Goal: Register for event/course

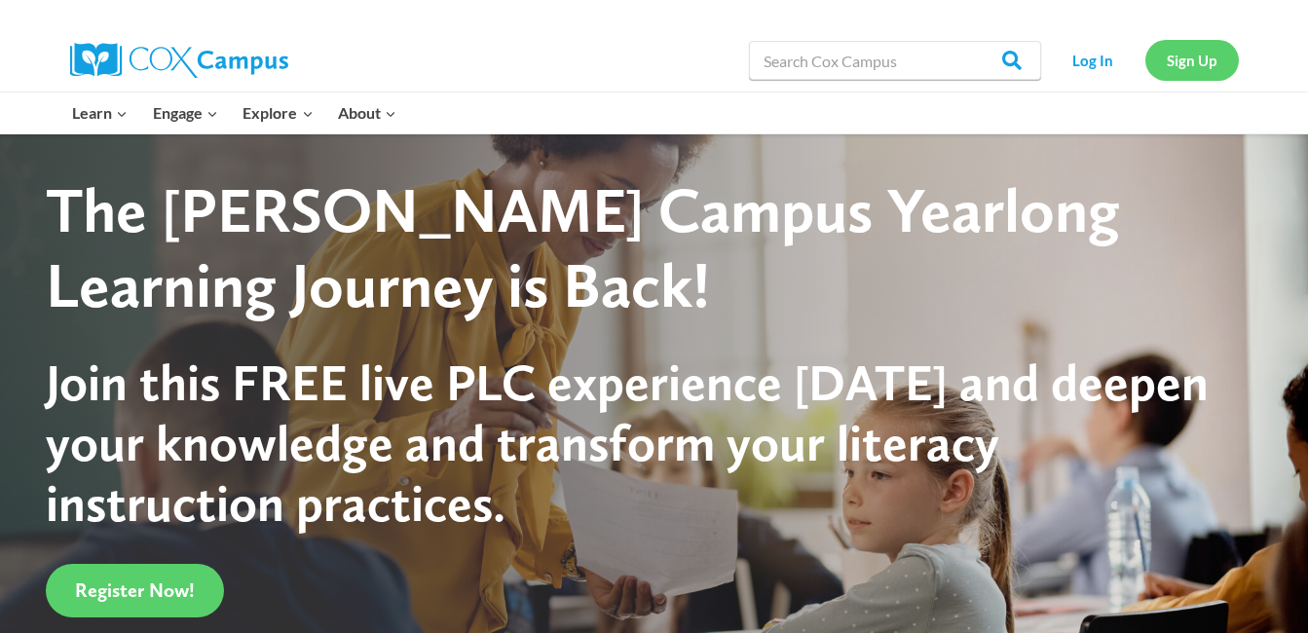
click at [1199, 61] on link "Sign Up" at bounding box center [1191, 60] width 93 height 40
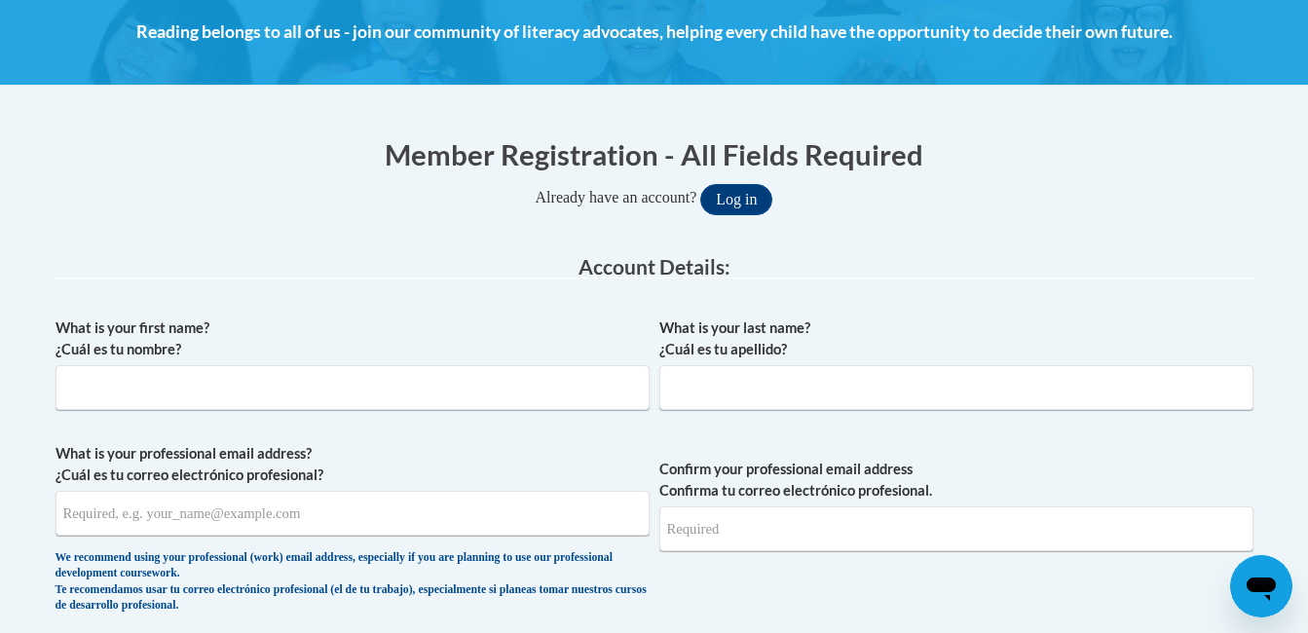
scroll to position [299, 0]
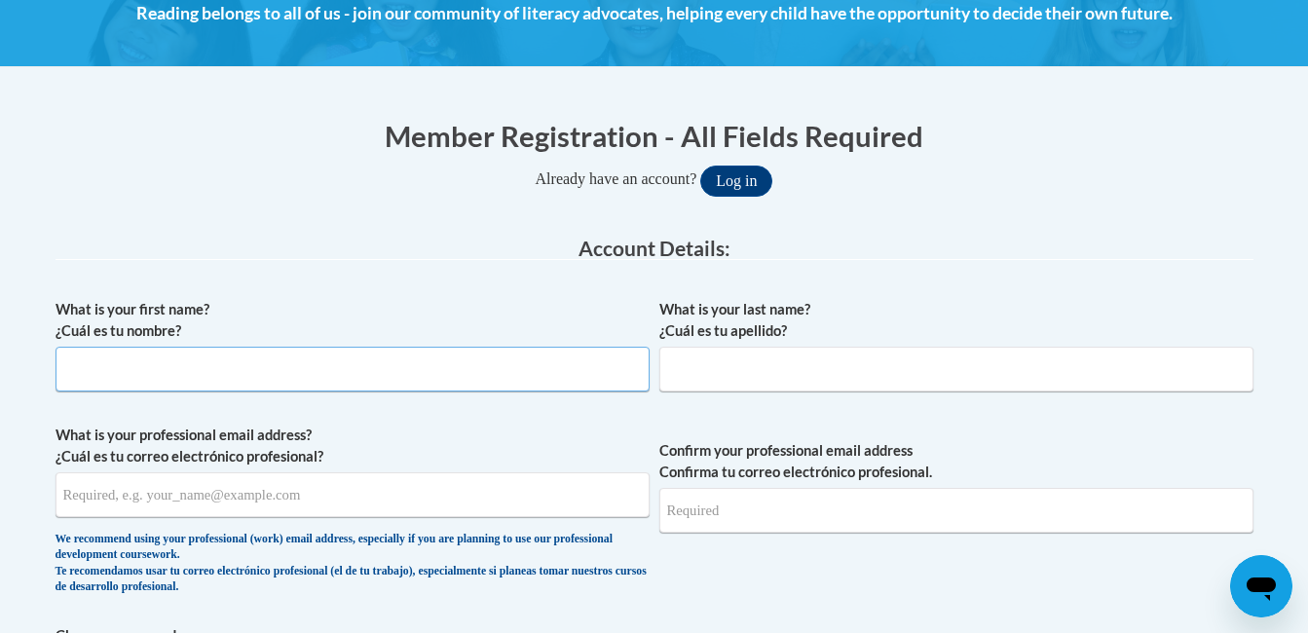
click at [127, 369] on input "What is your first name? ¿Cuál es tu nombre?" at bounding box center [353, 369] width 594 height 45
type input "Shanette"
click at [688, 366] on input "What is your last name? ¿Cuál es tu apellido?" at bounding box center [956, 369] width 594 height 45
type input "Rhodes"
click at [236, 509] on input "What is your professional email address? ¿Cuál es tu correo electrónico profesi…" at bounding box center [353, 494] width 594 height 45
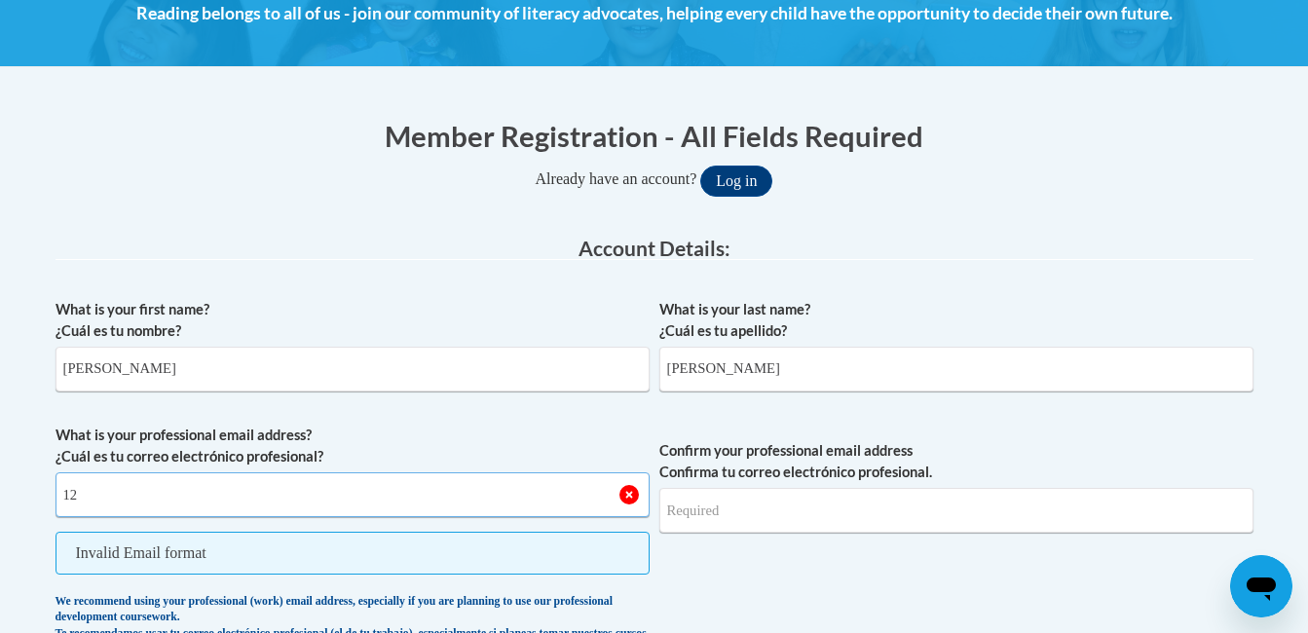
type input "1"
click at [256, 493] on input "sha" at bounding box center [353, 494] width 594 height 45
type input "[EMAIL_ADDRESS][DOMAIN_NAME]"
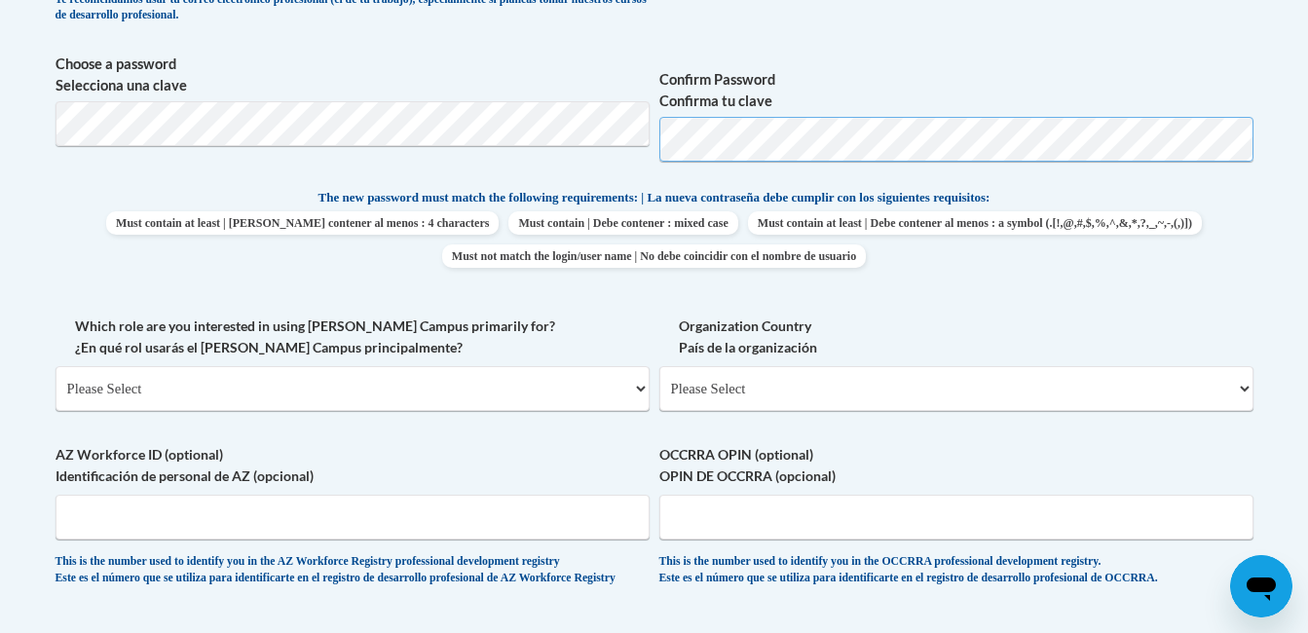
scroll to position [897, 0]
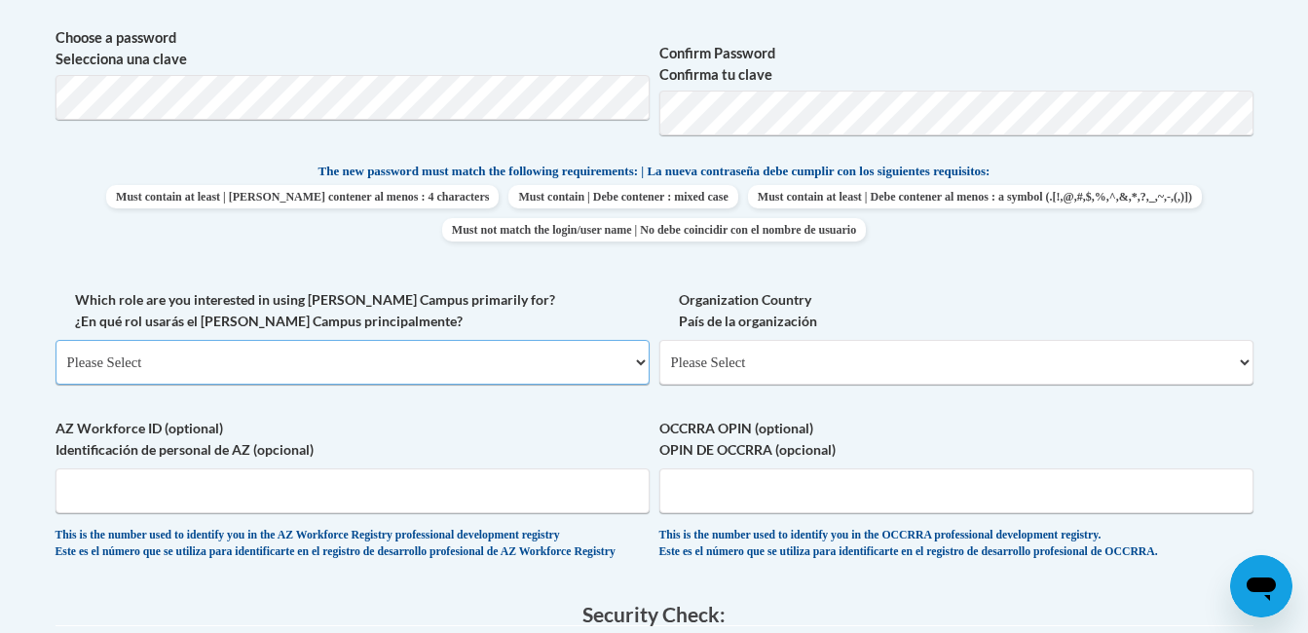
click at [628, 367] on select "Please Select College/University | Colegio/Universidad Community/Nonprofit Part…" at bounding box center [353, 362] width 594 height 45
select select "fbf2d438-af2f-41f8-98f1-81c410e29de3"
click at [56, 340] on select "Please Select College/University | Colegio/Universidad Community/Nonprofit Part…" at bounding box center [353, 362] width 594 height 45
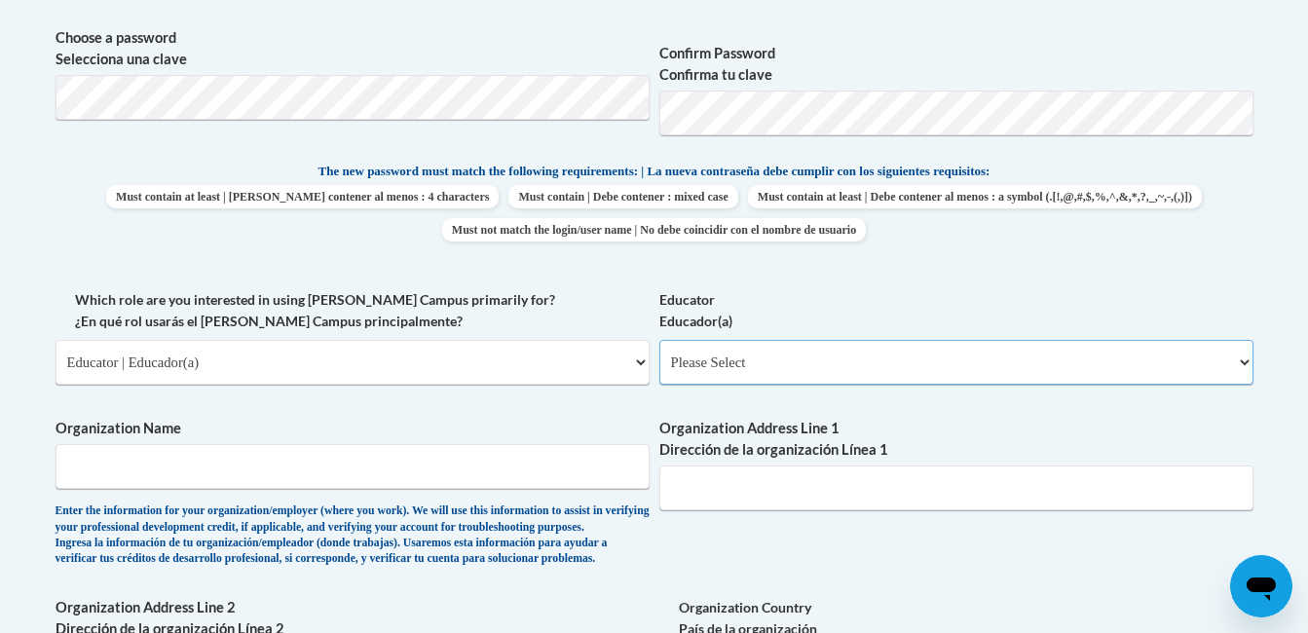
click at [1242, 359] on select "Please Select Early Learning/Daycare Teacher/Family Home Care Provider | Maestr…" at bounding box center [956, 362] width 594 height 45
select select "5e2af403-4f2c-4e49-a02f-103e55d7b75b"
click at [659, 340] on select "Please Select Early Learning/Daycare Teacher/Family Home Care Provider | Maestr…" at bounding box center [956, 362] width 594 height 45
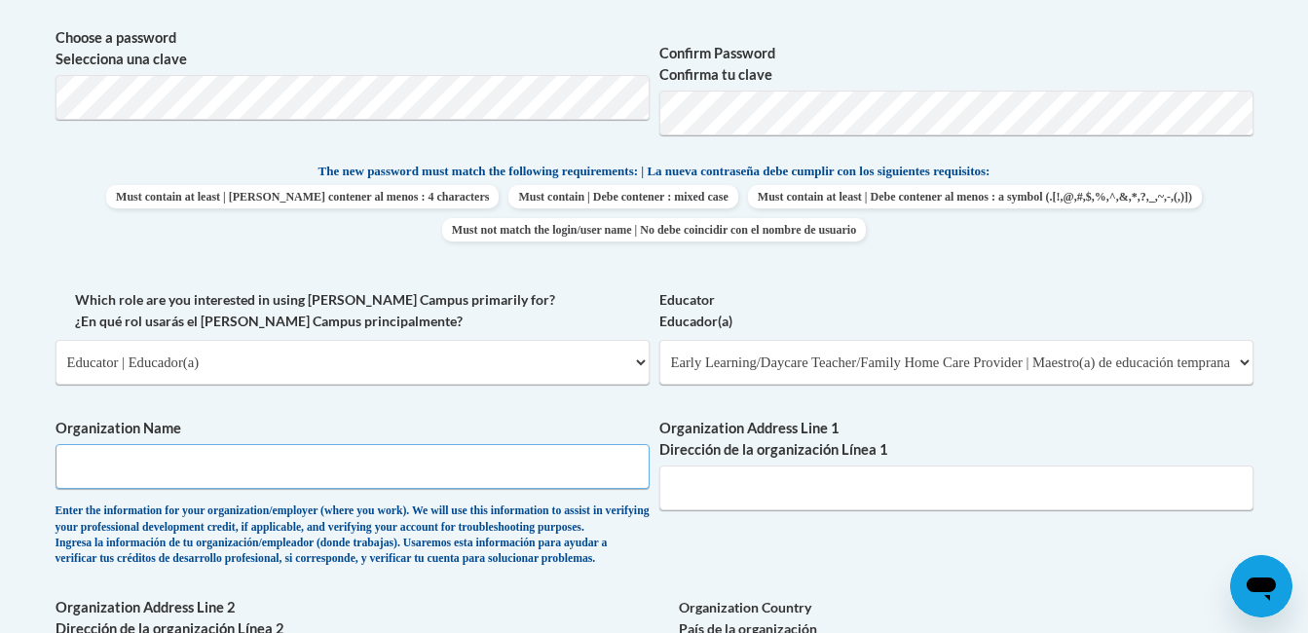
click at [274, 467] on input "Organization Name" at bounding box center [353, 466] width 594 height 45
type input "Delta Health Alliance"
type input "114 Second Street."
select select "ad49bcad-a171-4b2e-b99c-48b446064914"
select select
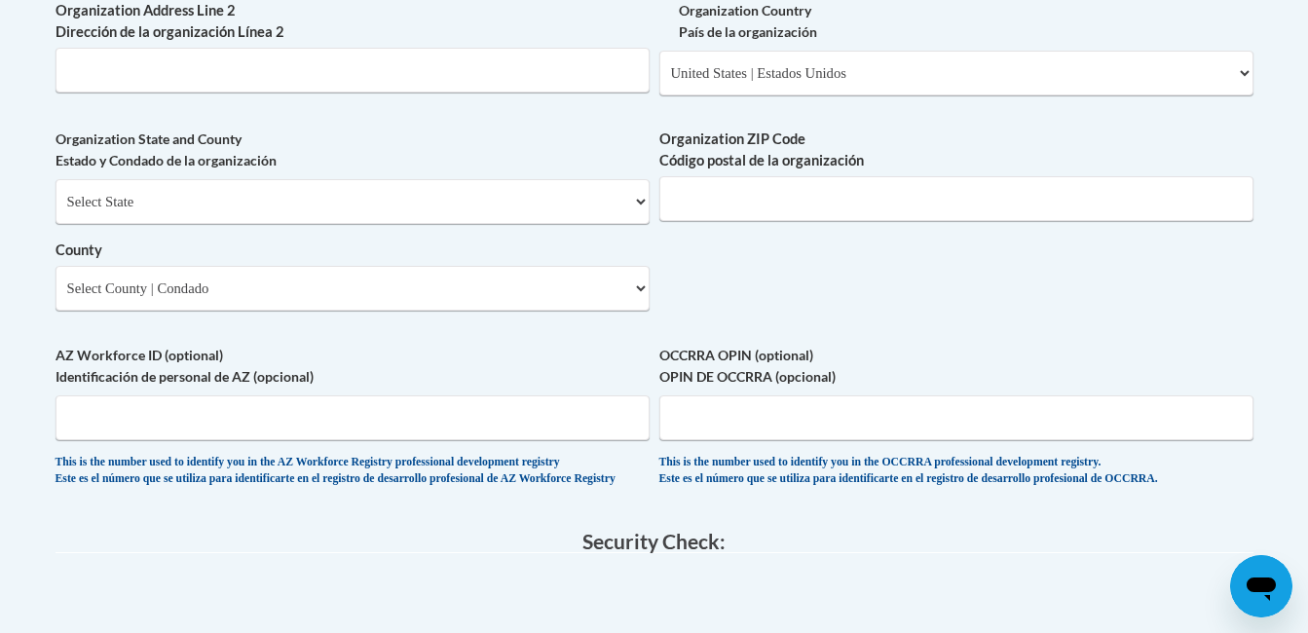
scroll to position [1519, 0]
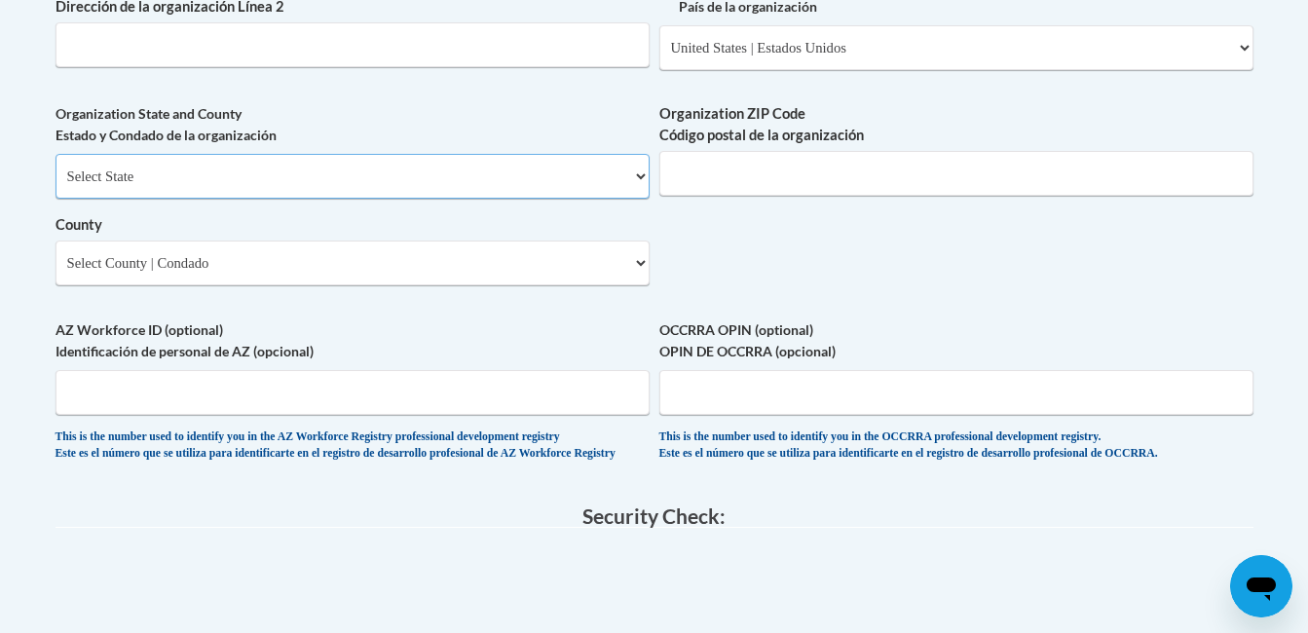
click at [644, 199] on select "Select State Alabama Alaska Arizona Arkansas California Colorado Connecticut De…" at bounding box center [353, 176] width 594 height 45
select select "Mississippi"
click at [56, 186] on select "Select State Alabama Alaska Arizona Arkansas California Colorado Connecticut De…" at bounding box center [353, 176] width 594 height 45
click at [633, 285] on select "Select County Adams Alcorn Amite Attala Benton Bolivar Calhoun Carroll Chickasa…" at bounding box center [353, 263] width 594 height 45
select select "Leflore"
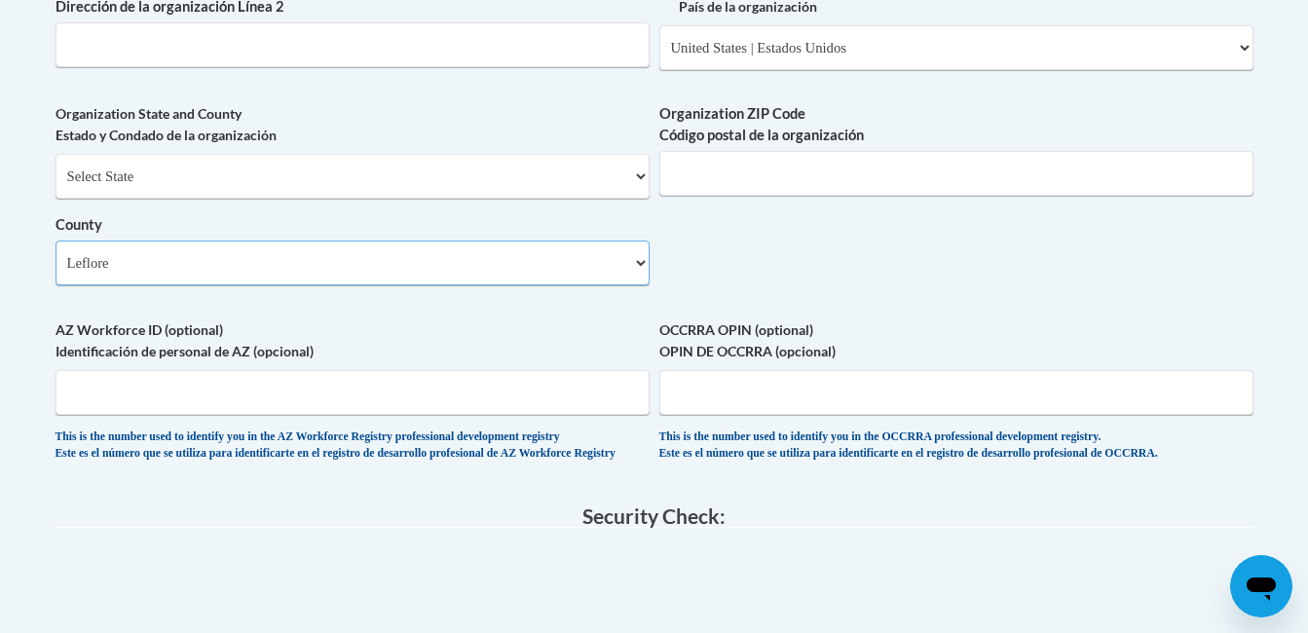
click at [56, 273] on select "Select County Adams Alcorn Amite Attala Benton Bolivar Calhoun Carroll Chickasa…" at bounding box center [353, 263] width 594 height 45
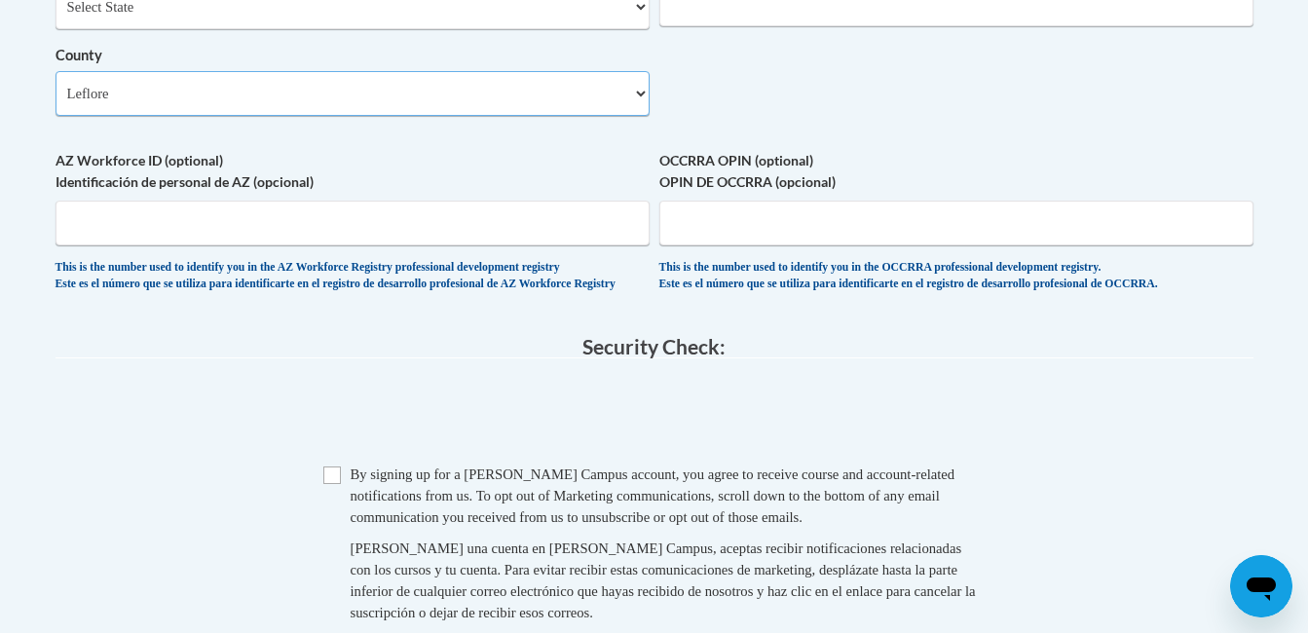
scroll to position [1728, 0]
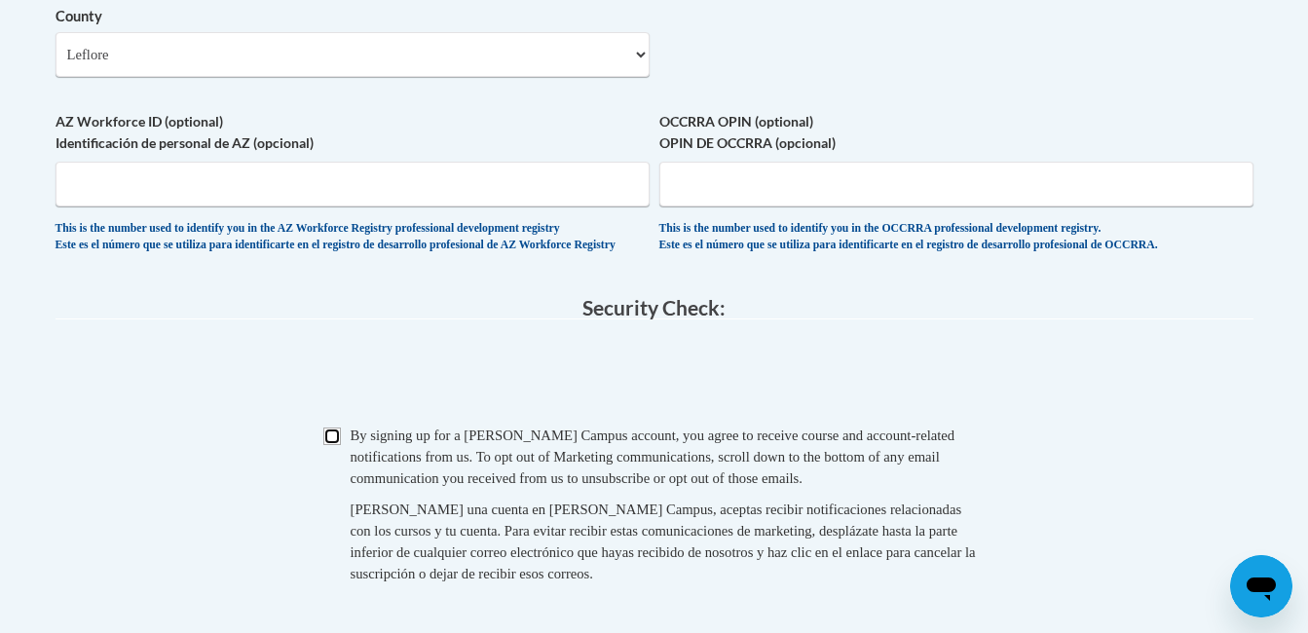
click at [333, 445] on input "Checkbox" at bounding box center [332, 437] width 18 height 18
checkbox input "true"
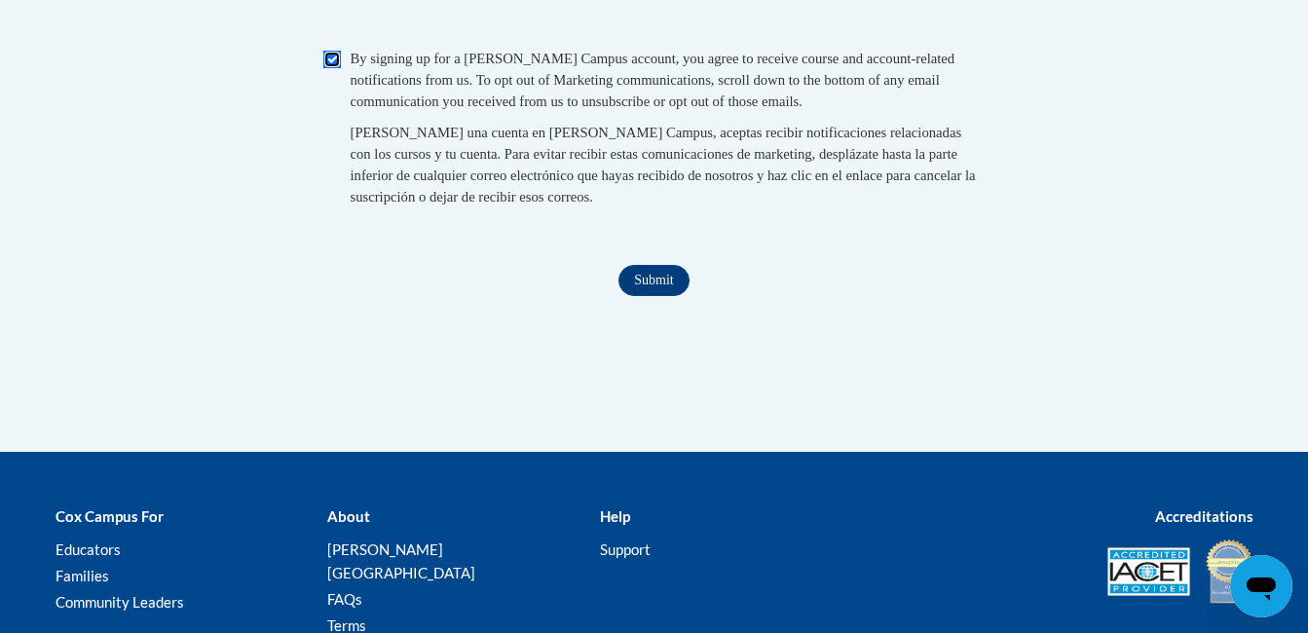
scroll to position [2117, 0]
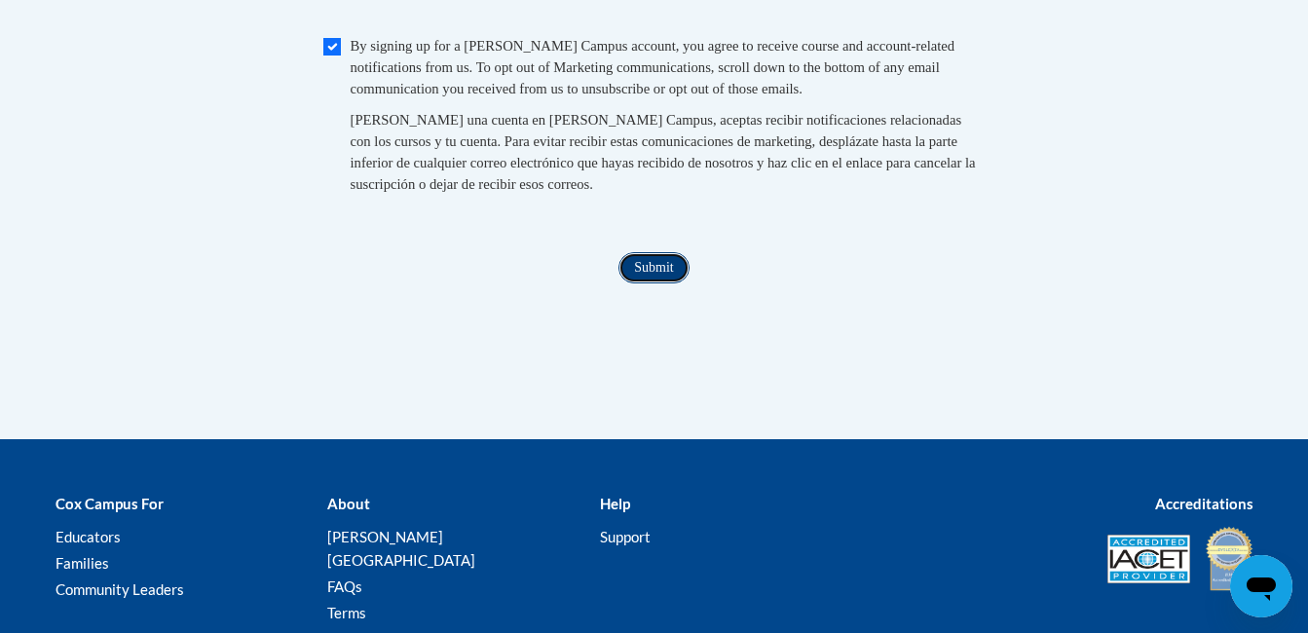
click at [661, 283] on input "Submit" at bounding box center [653, 267] width 70 height 31
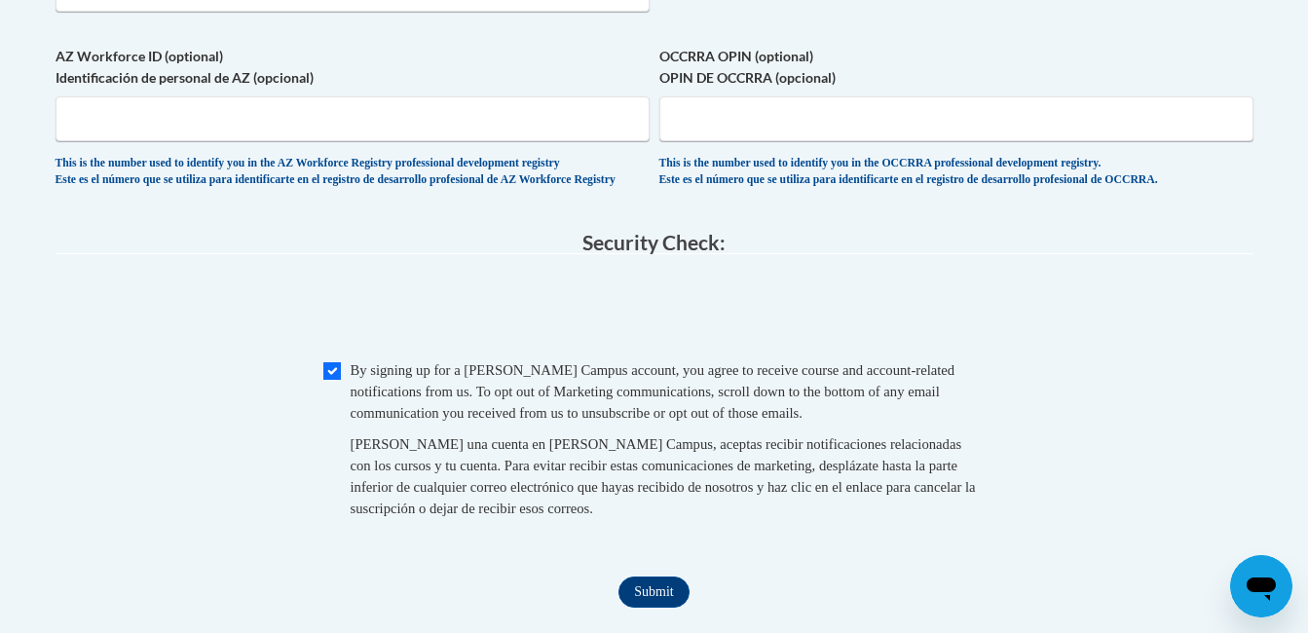
scroll to position [1808, 0]
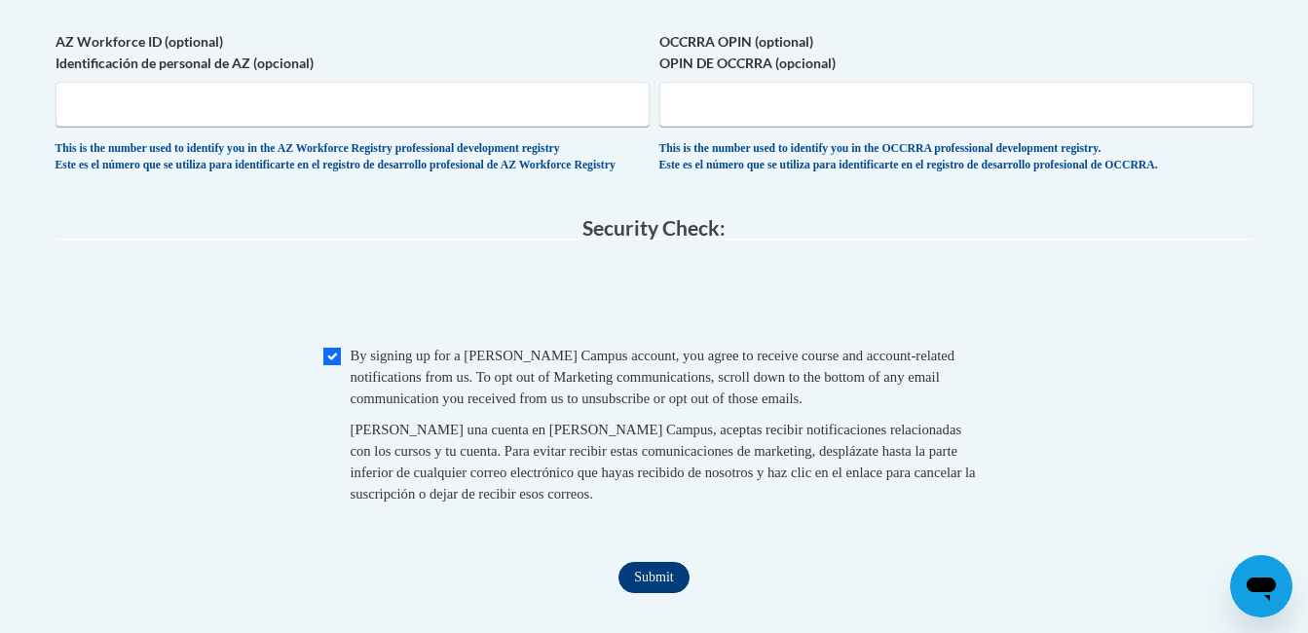
type input "38930"
click at [656, 593] on input "Submit" at bounding box center [653, 577] width 70 height 31
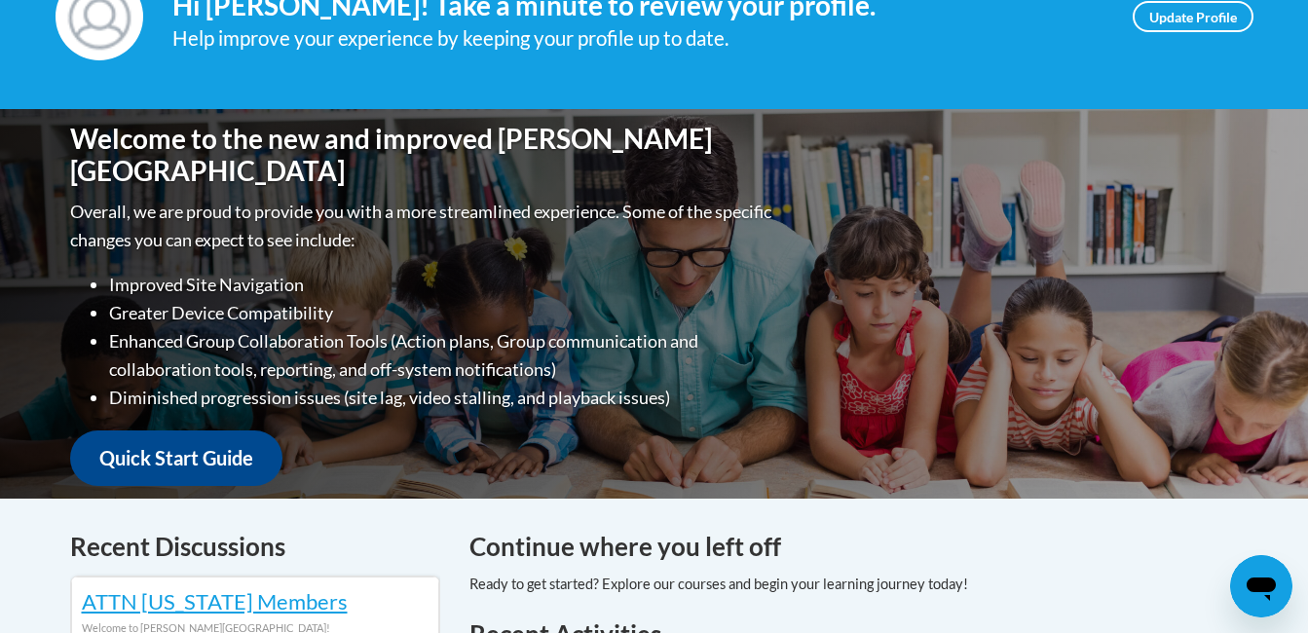
scroll to position [322, 0]
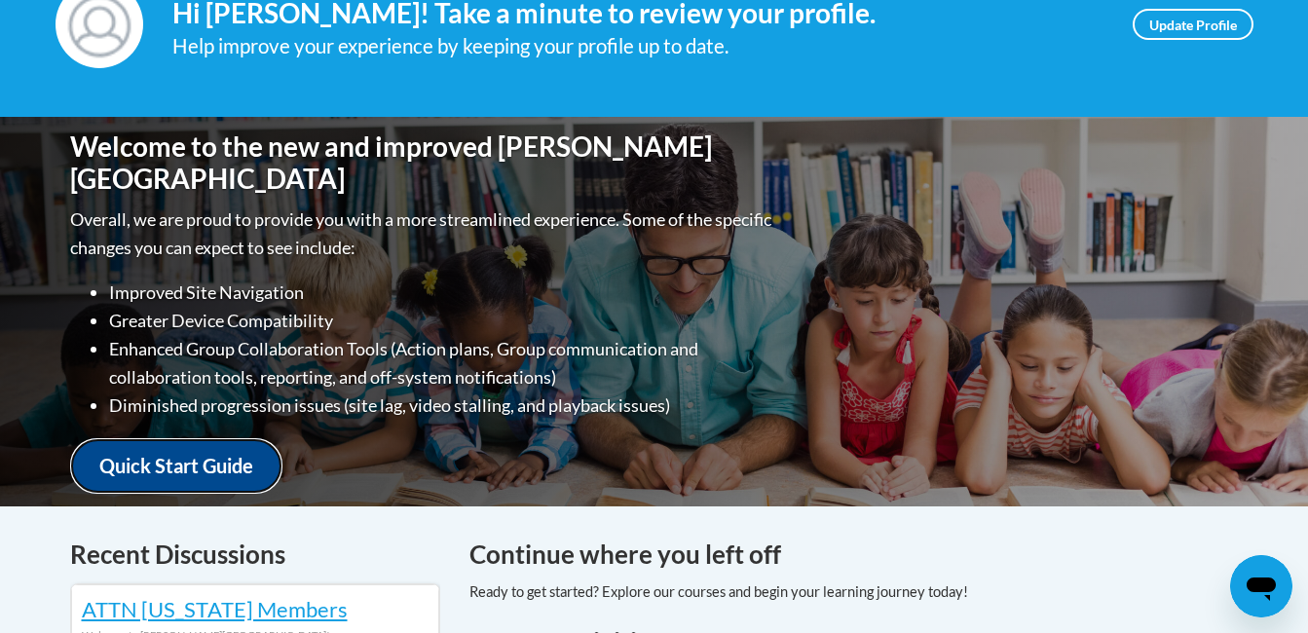
click at [172, 453] on link "Quick Start Guide" at bounding box center [176, 466] width 212 height 56
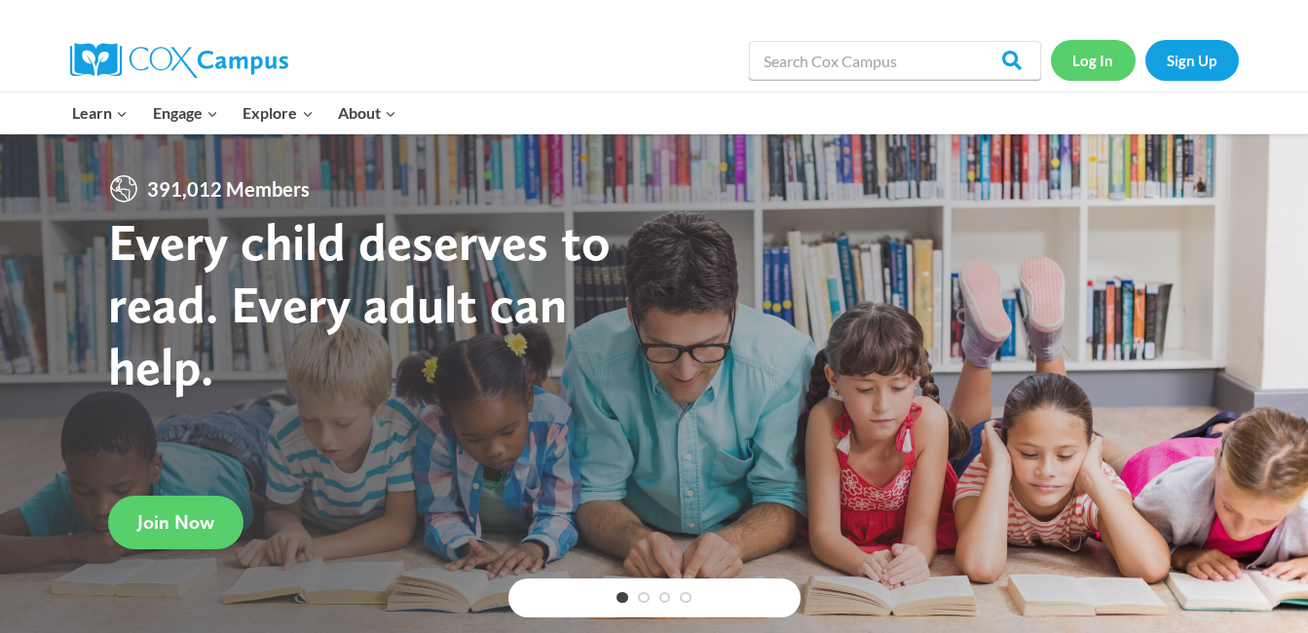
click at [1083, 66] on link "Log In" at bounding box center [1093, 60] width 85 height 40
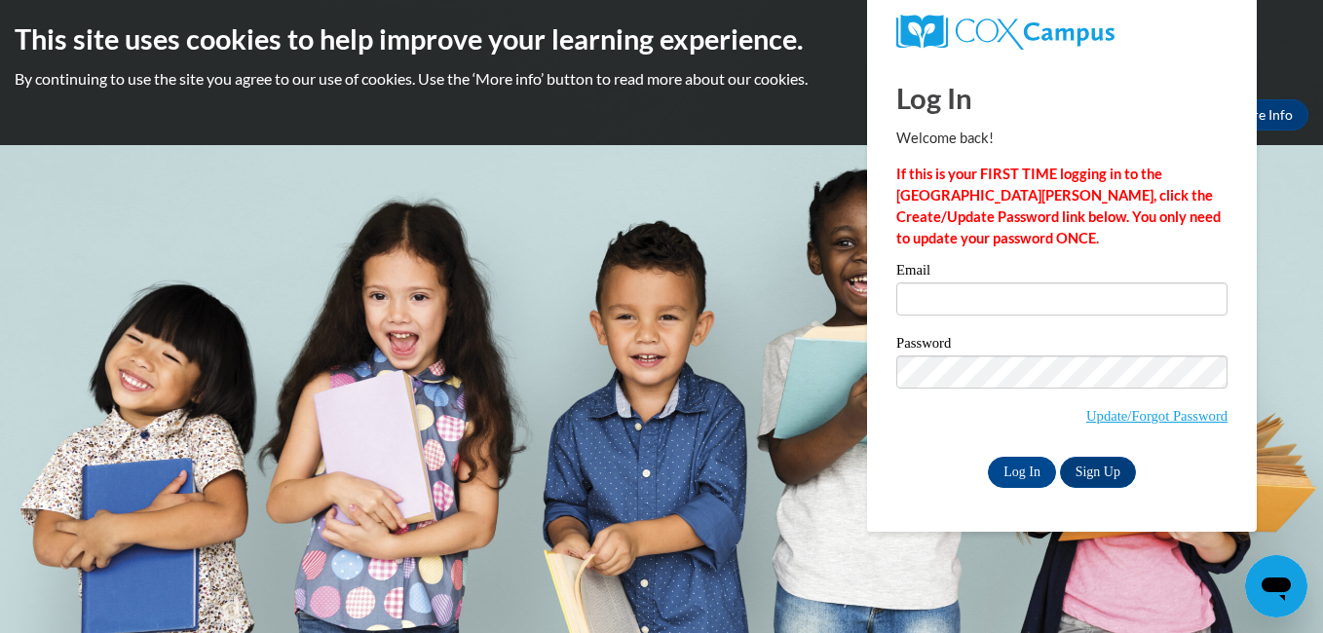
type input "[EMAIL_ADDRESS][DOMAIN_NAME]"
click at [1006, 469] on input "Log In" at bounding box center [1022, 472] width 68 height 31
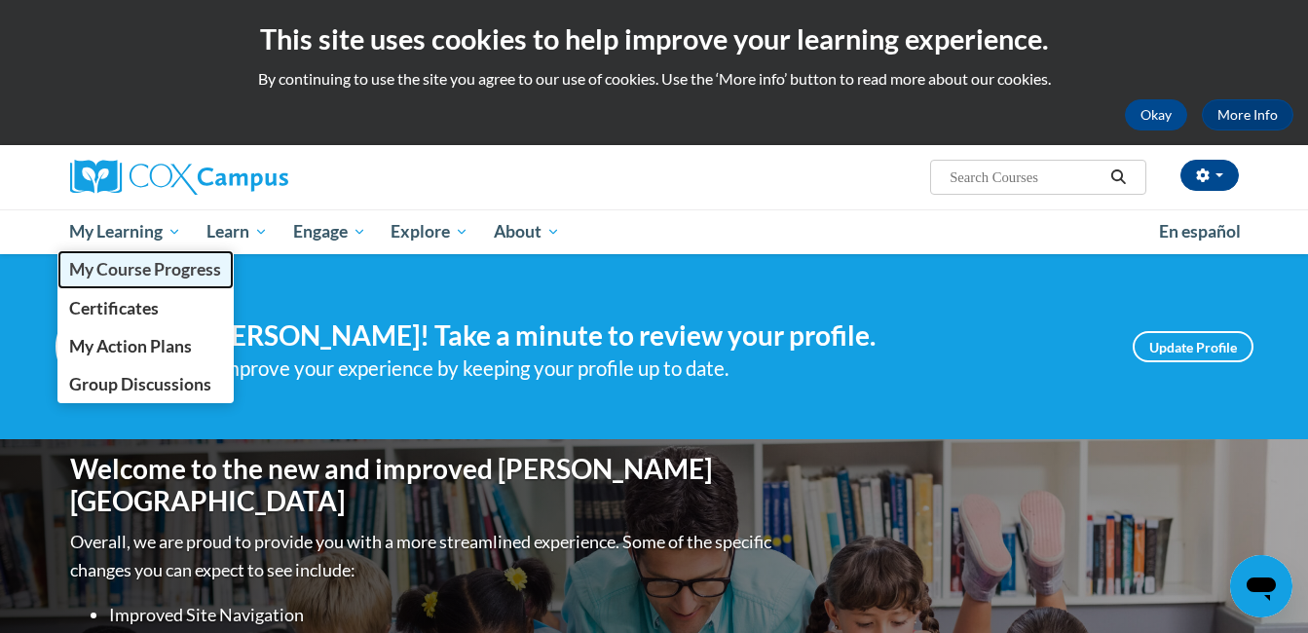
click at [131, 280] on link "My Course Progress" at bounding box center [145, 269] width 177 height 38
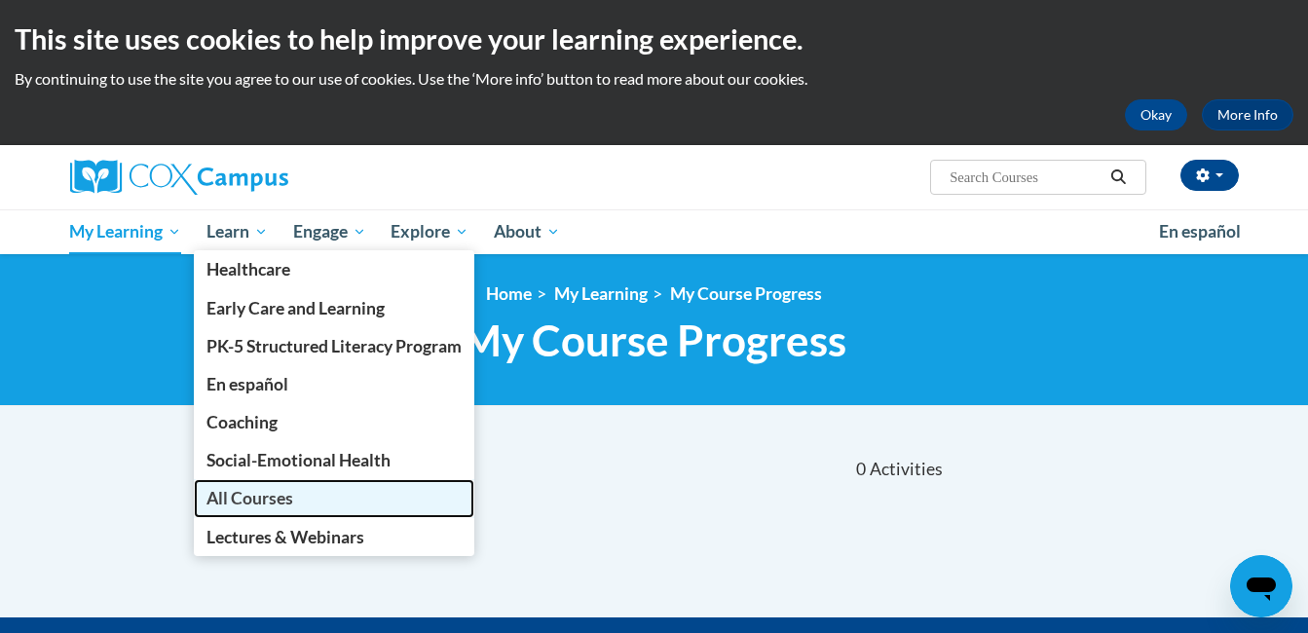
click at [265, 503] on span "All Courses" at bounding box center [249, 498] width 87 height 20
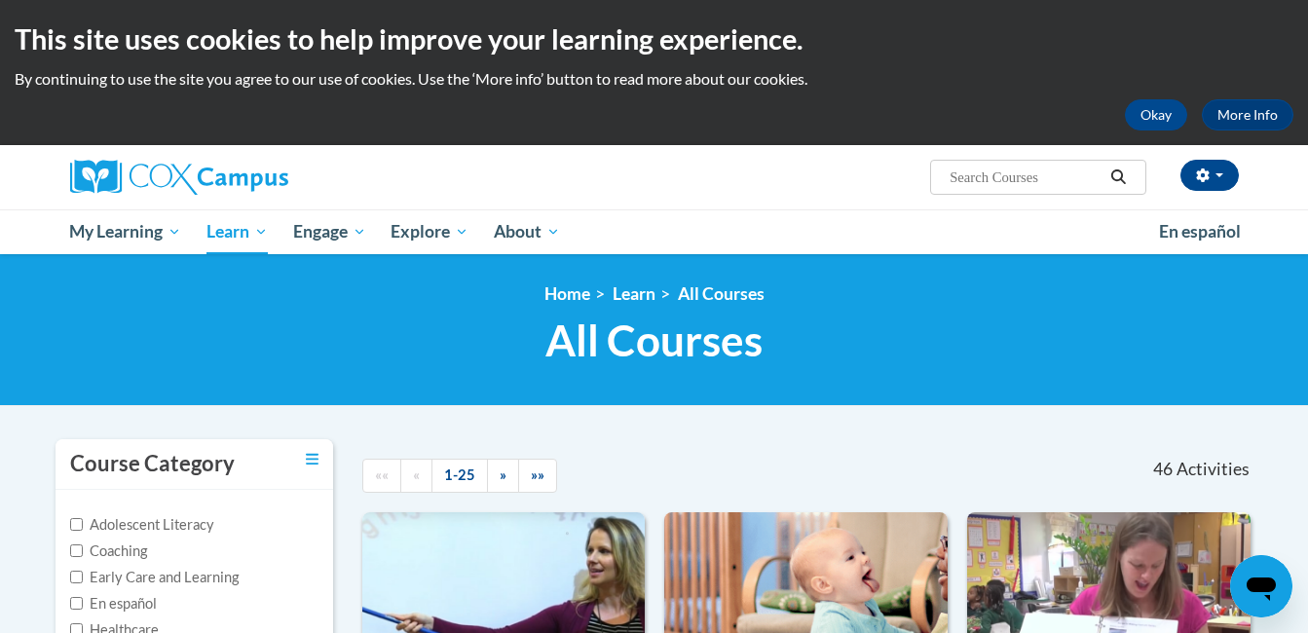
click at [1014, 177] on input "Search..." at bounding box center [1026, 177] width 156 height 23
